Goal: Task Accomplishment & Management: Use online tool/utility

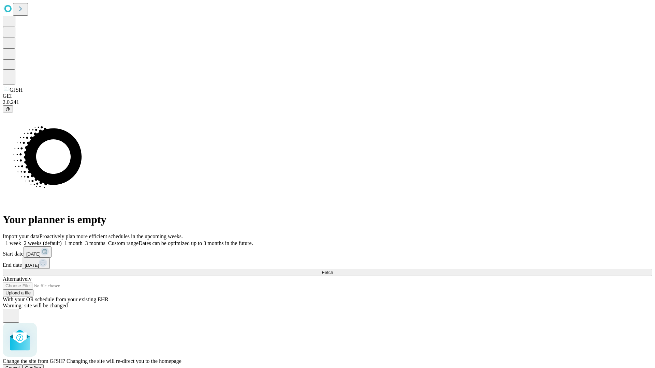
click at [41, 365] on span "Confirm" at bounding box center [33, 367] width 16 height 5
click at [21, 240] on label "1 week" at bounding box center [12, 243] width 18 height 6
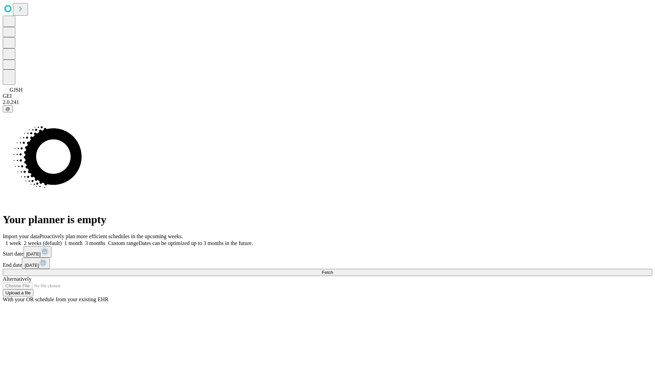
click at [333, 270] on span "Fetch" at bounding box center [326, 272] width 11 height 5
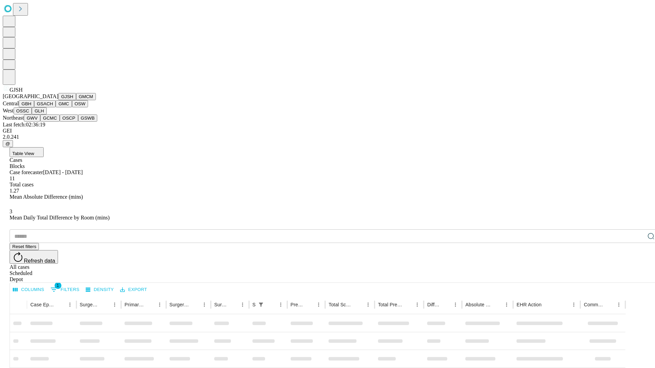
click at [76, 100] on button "GMCM" at bounding box center [86, 96] width 20 height 7
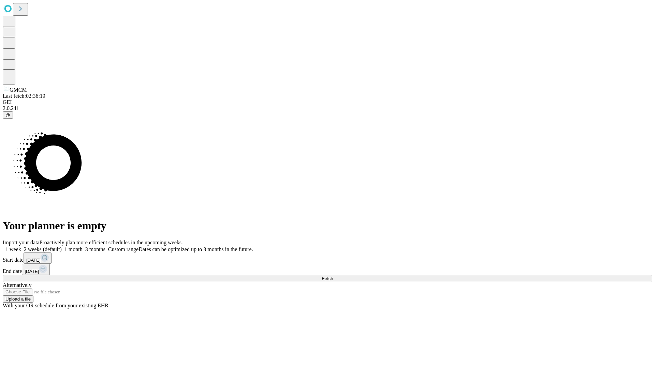
click at [333, 276] on span "Fetch" at bounding box center [326, 278] width 11 height 5
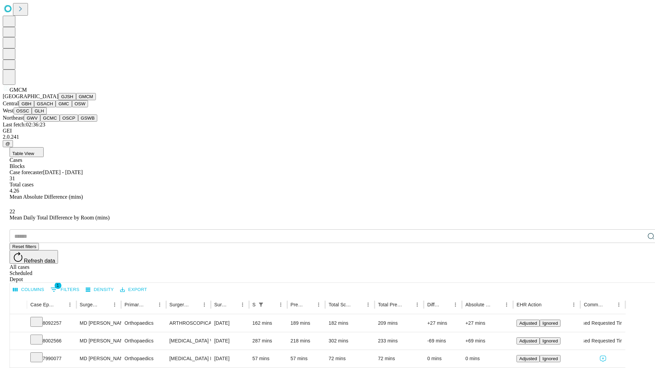
click at [34, 107] on button "GBH" at bounding box center [26, 103] width 15 height 7
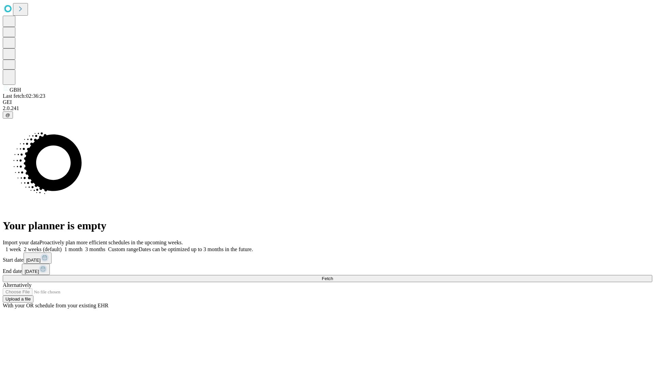
click at [21, 246] on label "1 week" at bounding box center [12, 249] width 18 height 6
click at [333, 276] on span "Fetch" at bounding box center [326, 278] width 11 height 5
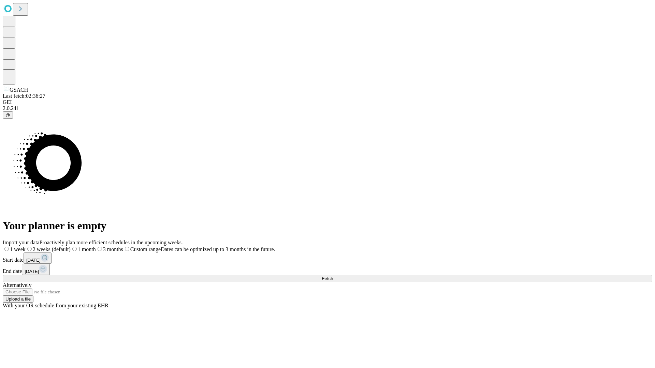
click at [26, 246] on label "1 week" at bounding box center [14, 249] width 23 height 6
click at [333, 276] on span "Fetch" at bounding box center [326, 278] width 11 height 5
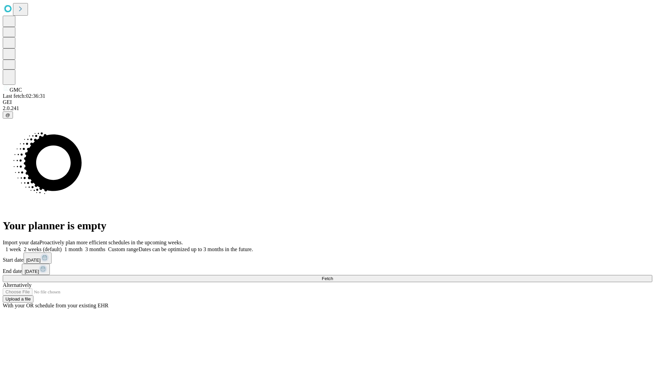
click at [21, 246] on label "1 week" at bounding box center [12, 249] width 18 height 6
click at [333, 276] on span "Fetch" at bounding box center [326, 278] width 11 height 5
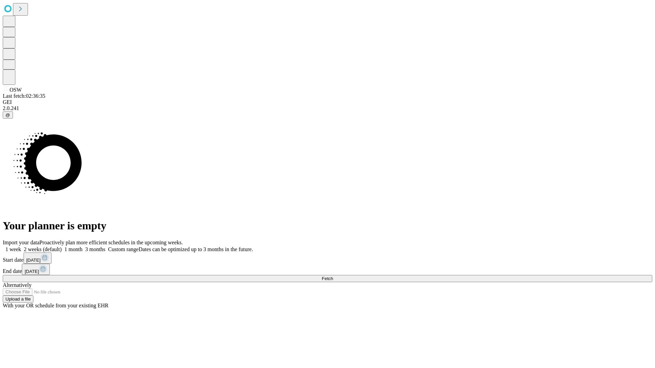
click at [21, 246] on label "1 week" at bounding box center [12, 249] width 18 height 6
click at [333, 276] on span "Fetch" at bounding box center [326, 278] width 11 height 5
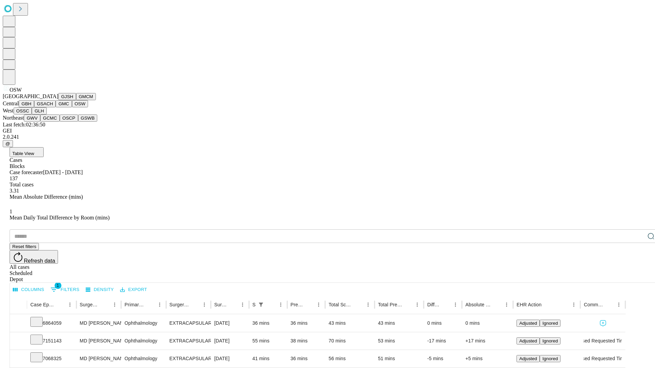
click at [32, 115] on button "OSSC" at bounding box center [23, 110] width 18 height 7
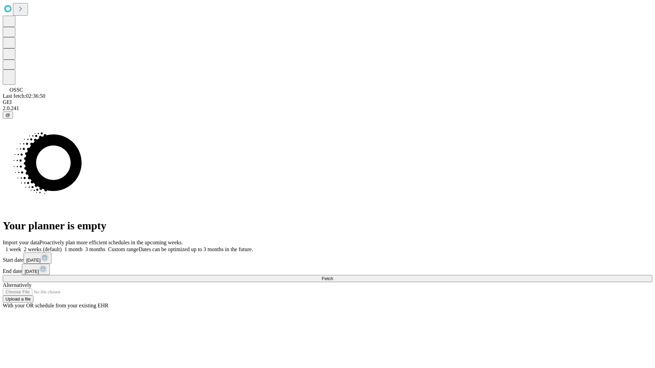
click at [21, 246] on label "1 week" at bounding box center [12, 249] width 18 height 6
click at [333, 276] on span "Fetch" at bounding box center [326, 278] width 11 height 5
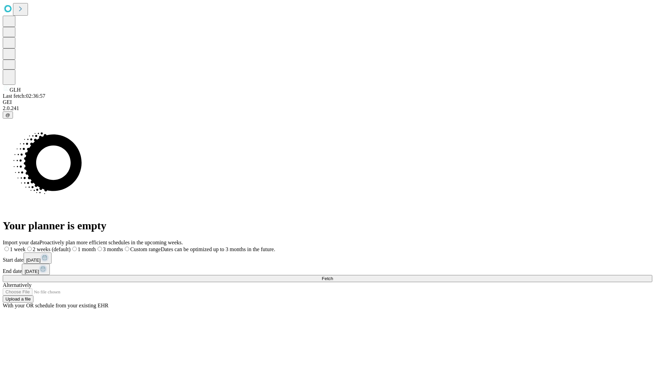
click at [26, 246] on label "1 week" at bounding box center [14, 249] width 23 height 6
click at [333, 276] on span "Fetch" at bounding box center [326, 278] width 11 height 5
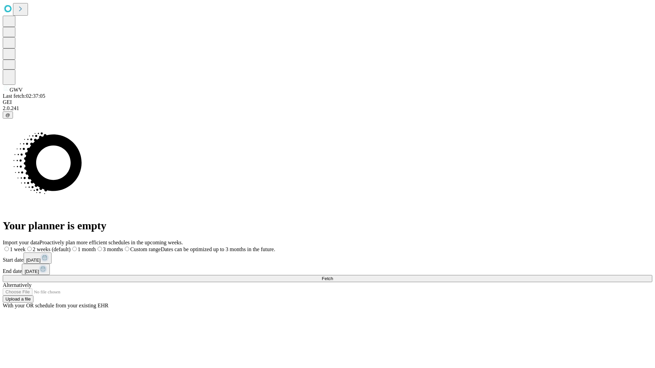
click at [26, 246] on label "1 week" at bounding box center [14, 249] width 23 height 6
click at [333, 276] on span "Fetch" at bounding box center [326, 278] width 11 height 5
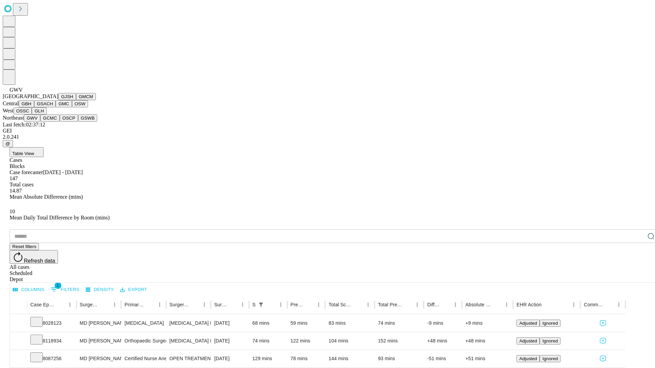
click at [53, 122] on button "GCMC" at bounding box center [49, 118] width 19 height 7
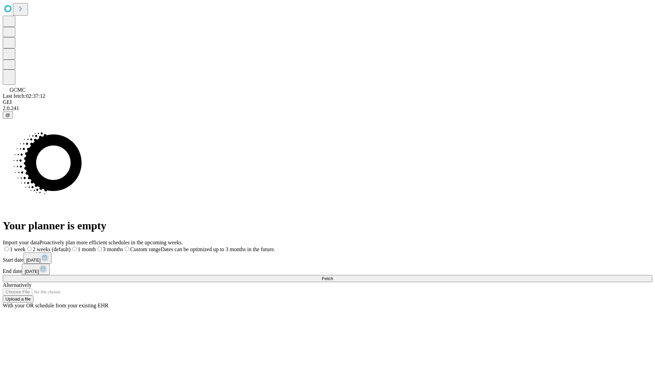
click at [26, 246] on label "1 week" at bounding box center [14, 249] width 23 height 6
click at [333, 276] on span "Fetch" at bounding box center [326, 278] width 11 height 5
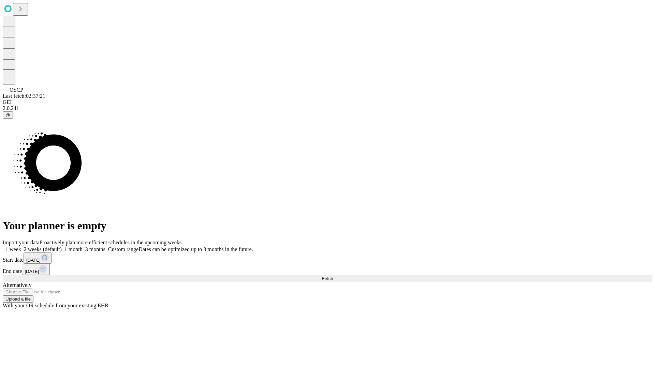
click at [21, 246] on label "1 week" at bounding box center [12, 249] width 18 height 6
click at [333, 276] on span "Fetch" at bounding box center [326, 278] width 11 height 5
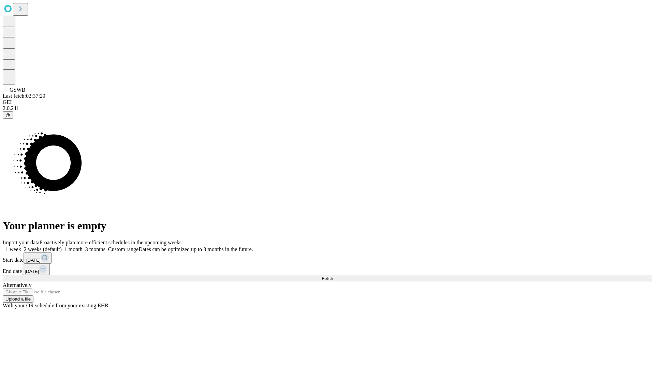
click at [21, 246] on label "1 week" at bounding box center [12, 249] width 18 height 6
click at [333, 276] on span "Fetch" at bounding box center [326, 278] width 11 height 5
